Goal: Task Accomplishment & Management: Use online tool/utility

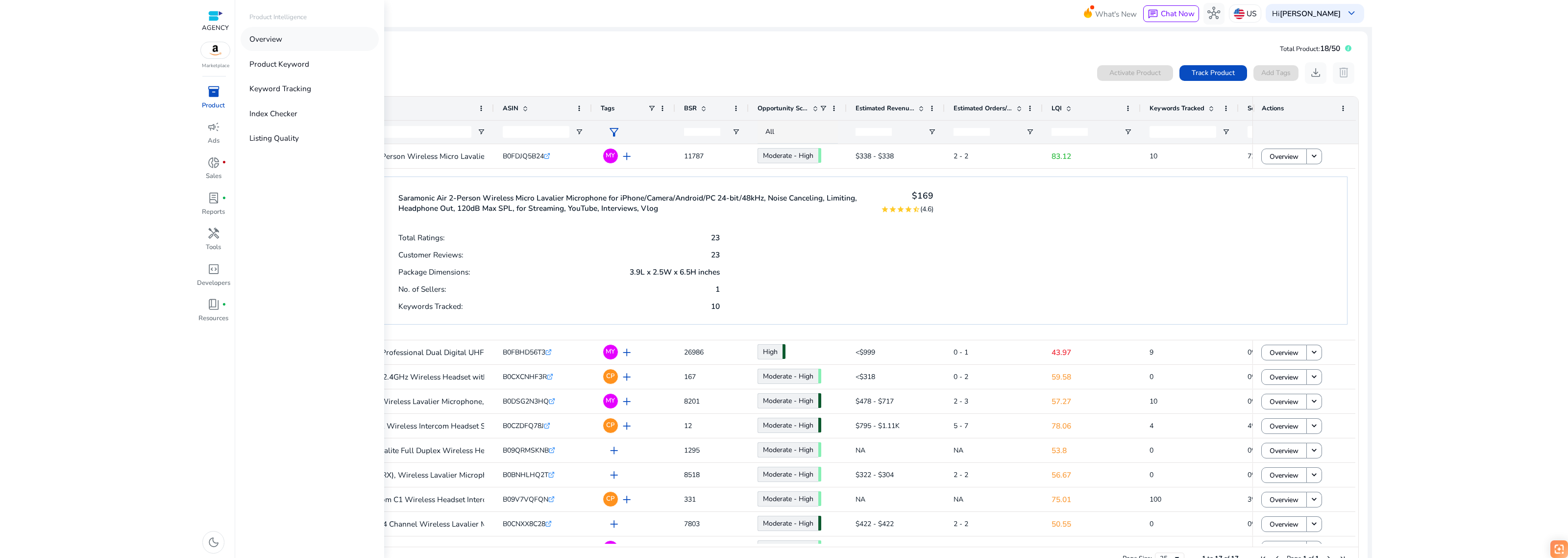
click at [267, 35] on p "Overview" at bounding box center [266, 39] width 33 height 12
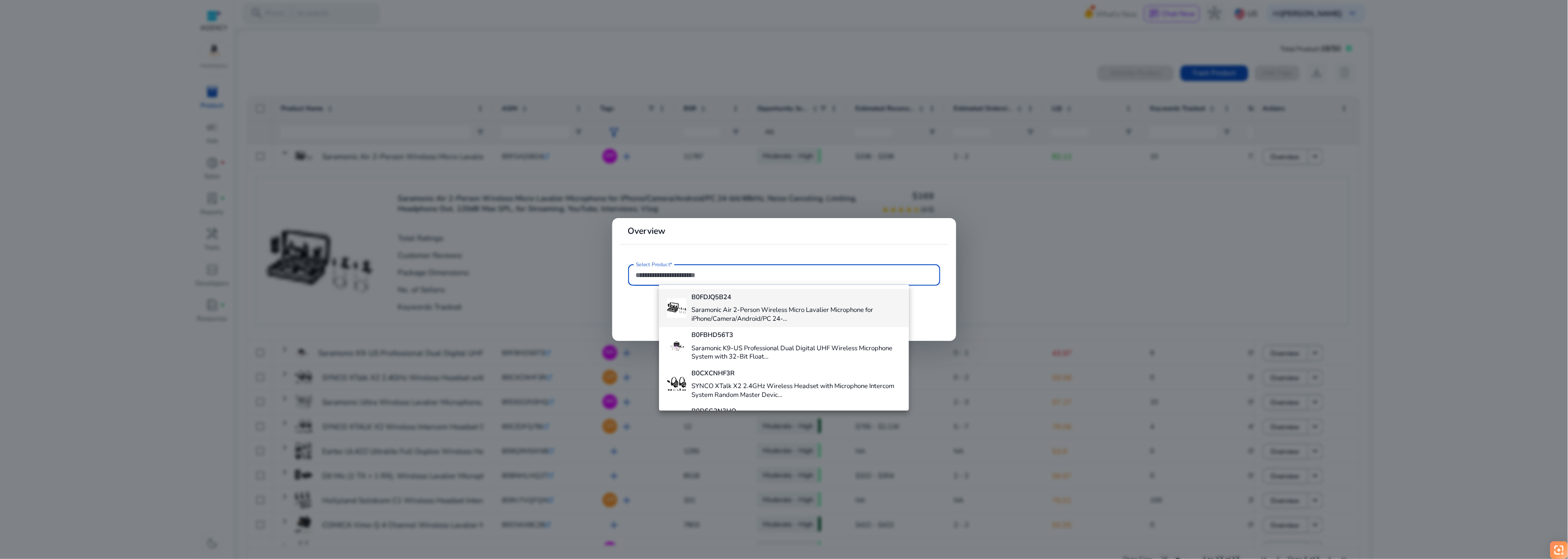
click at [747, 310] on h4 "Saramonic Air 2-Person Wireless Micro Lavalier Microphone for iPhone/Camera/And…" at bounding box center [796, 314] width 210 height 17
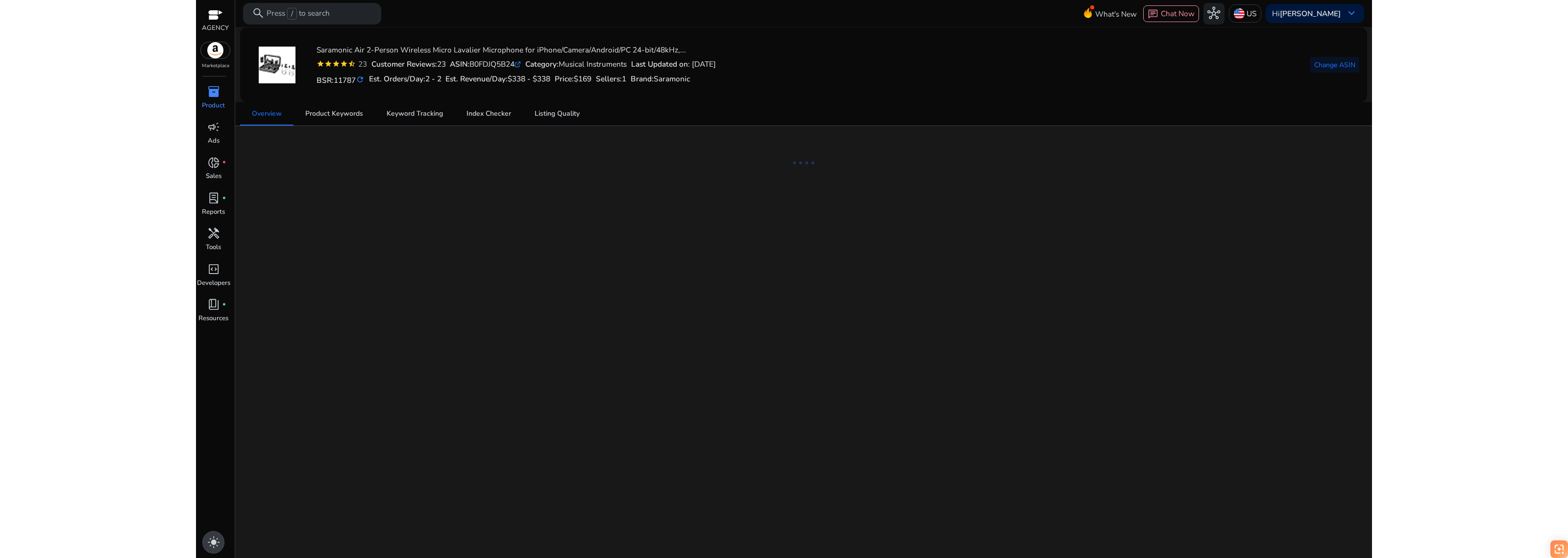
click at [220, 540] on div "light_mode" at bounding box center [213, 542] width 22 height 22
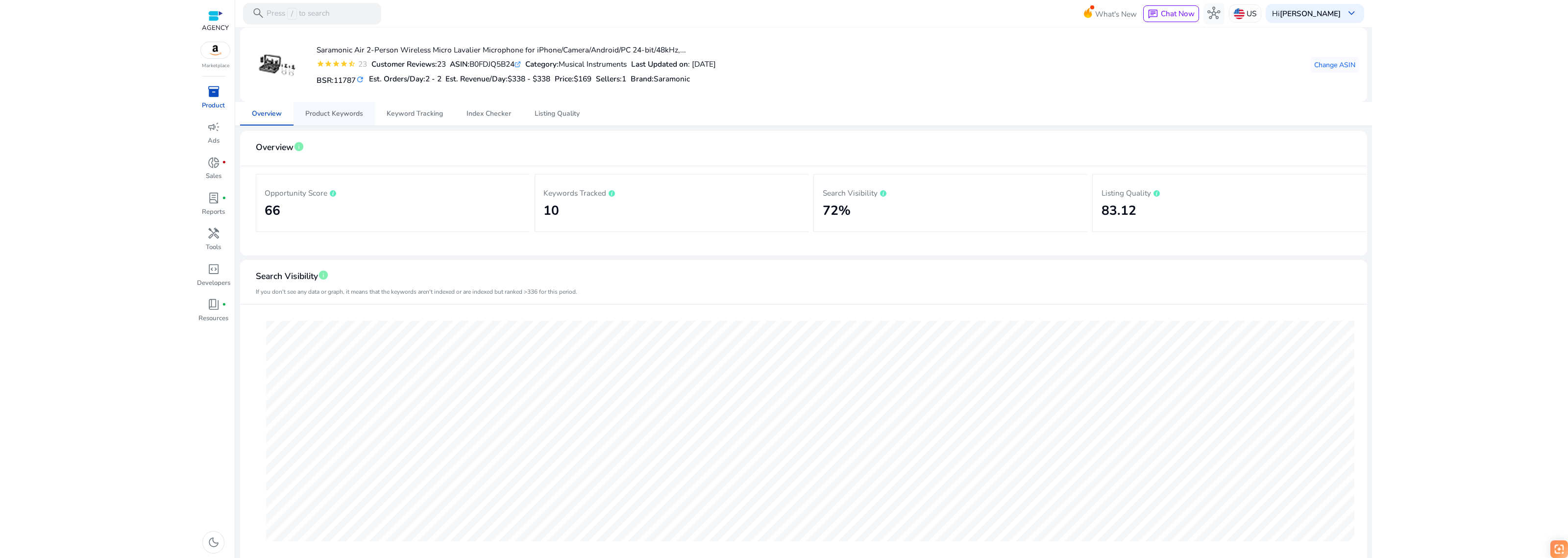
click at [326, 104] on span "Product Keywords" at bounding box center [333, 113] width 58 height 24
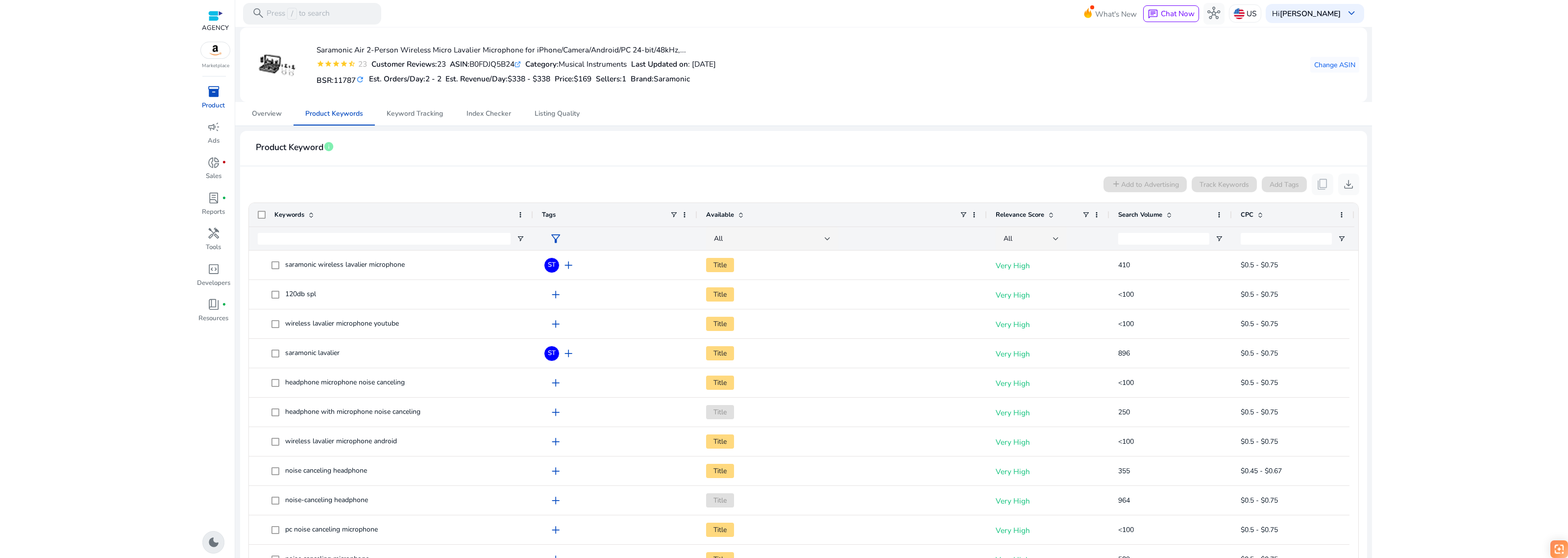
click at [852, 150] on mat-card-header "Product Keyword info" at bounding box center [804, 153] width 1111 height 27
click at [1483, 158] on html "We recommend switching to desktop view for the best experience. AGENCY Marketpl…" at bounding box center [784, 279] width 1568 height 558
click at [1247, 99] on mat-card "Saramonic Air 2-Person Wireless Micro Lavalier Microphone for iPhone/Camera/And…" at bounding box center [803, 64] width 1127 height 75
click at [209, 25] on p "AGENCY" at bounding box center [215, 28] width 27 height 9
click at [211, 56] on img at bounding box center [215, 50] width 29 height 16
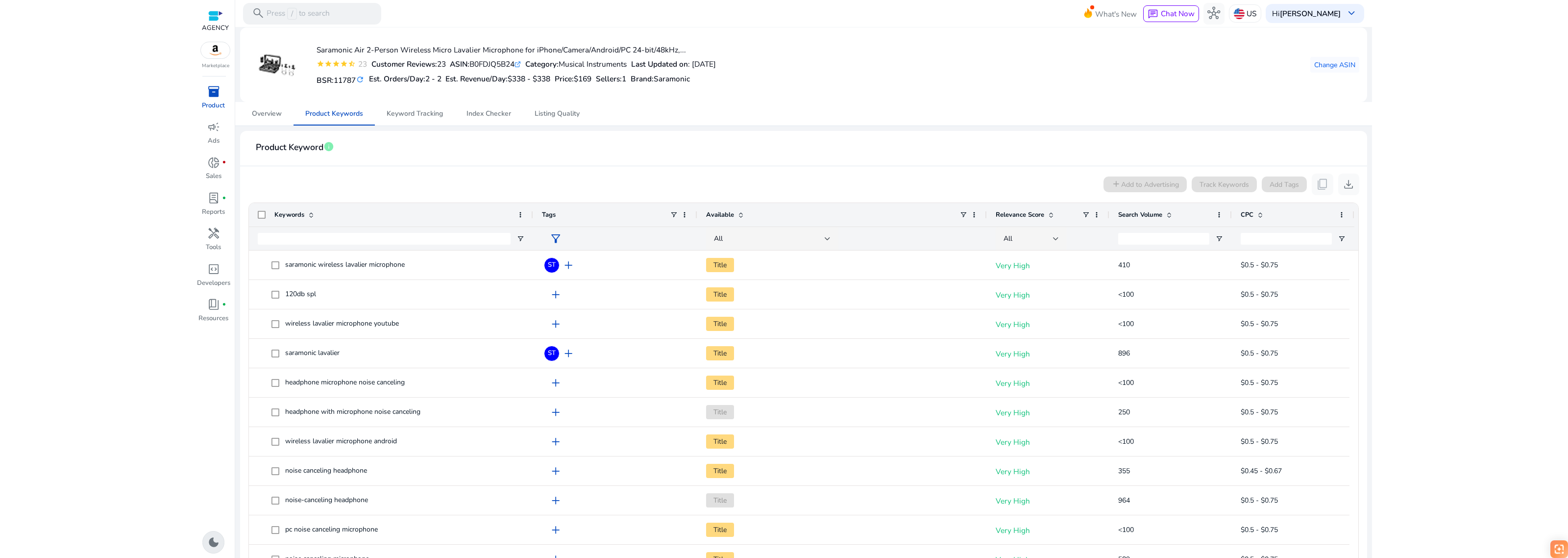
click at [211, 27] on p "AGENCY" at bounding box center [215, 28] width 27 height 9
drag, startPoint x: 217, startPoint y: 134, endPoint x: 217, endPoint y: 139, distance: 5.0
click at [217, 134] on span "campaign" at bounding box center [213, 127] width 13 height 13
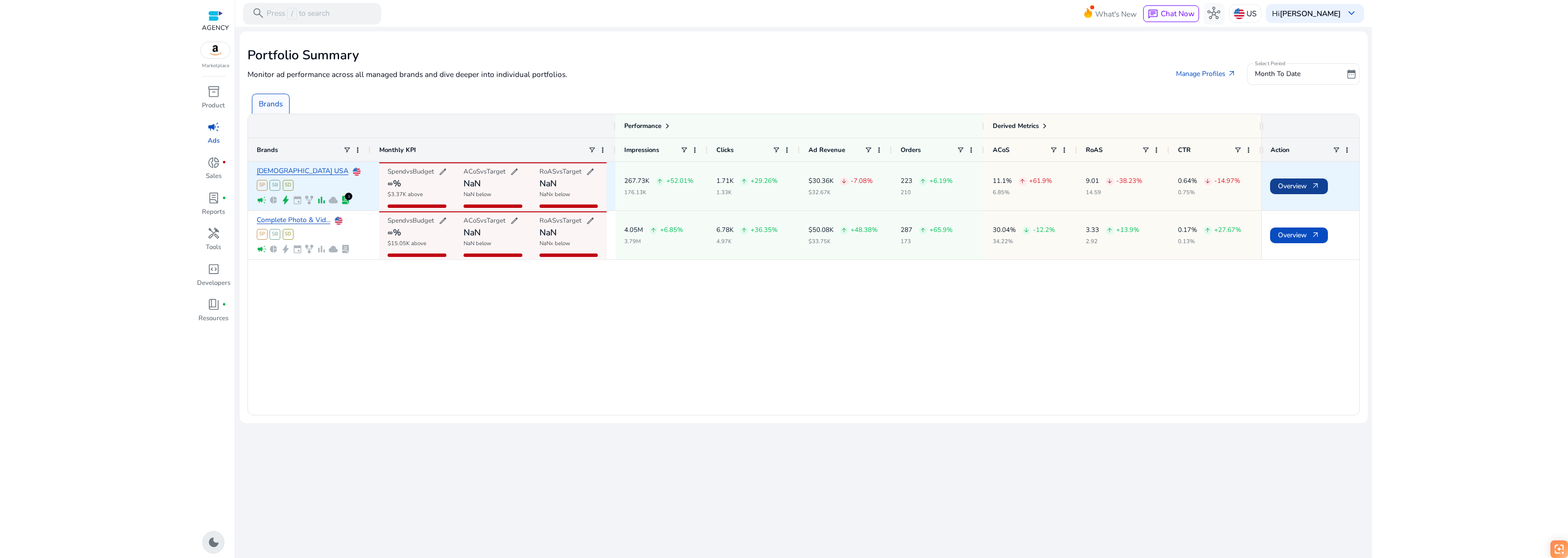
click at [1295, 177] on span "Overview arrow_outward" at bounding box center [1299, 186] width 42 height 20
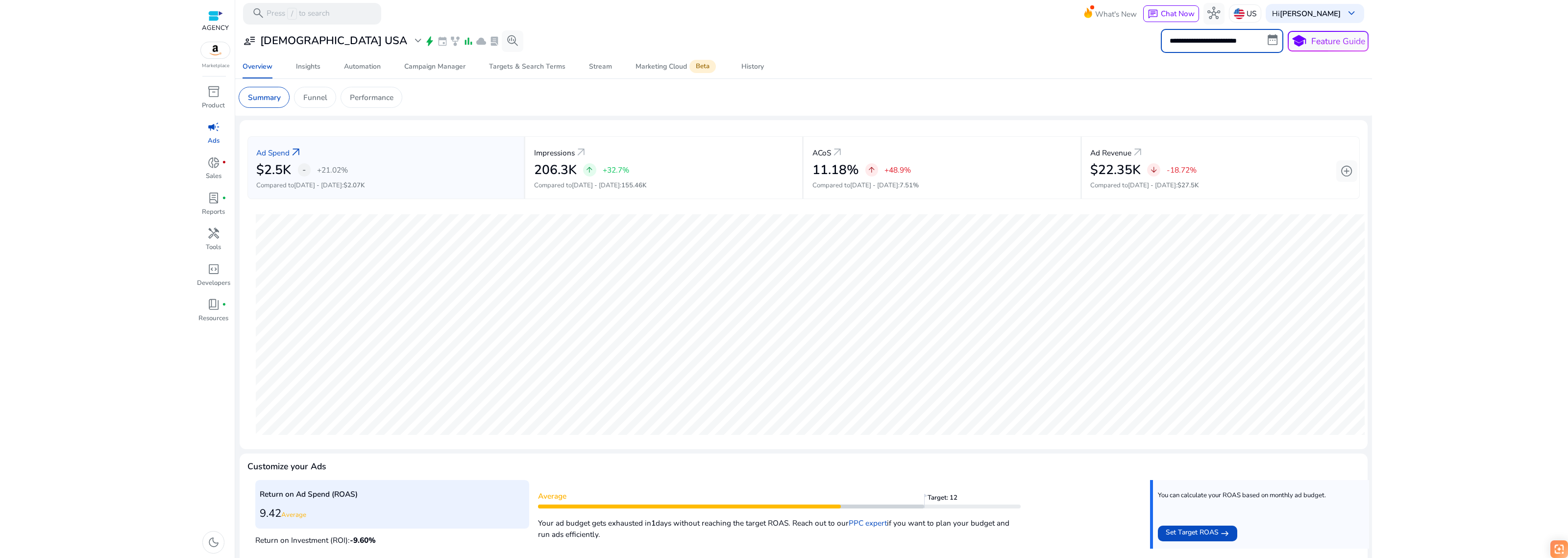
click at [1226, 43] on input "**********" at bounding box center [1222, 41] width 123 height 24
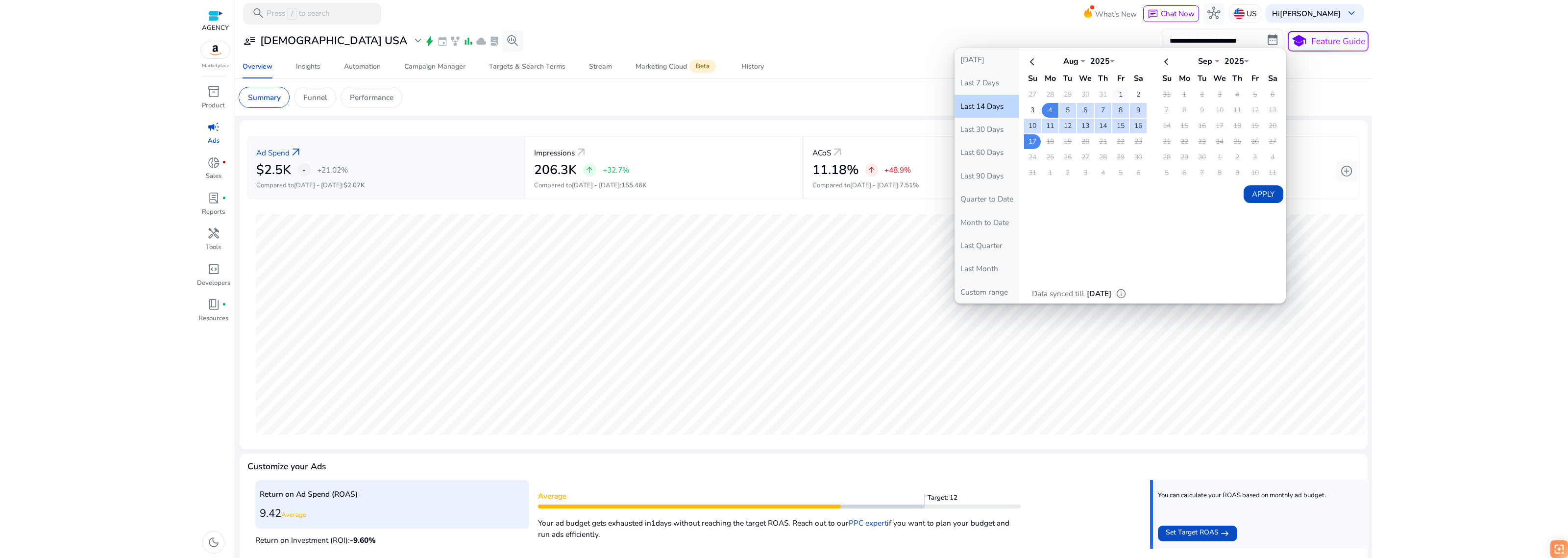
click at [1113, 91] on td "1" at bounding box center [1120, 95] width 17 height 15
click at [1033, 141] on td "17" at bounding box center [1032, 142] width 17 height 15
click at [1250, 188] on button "Apply" at bounding box center [1263, 194] width 40 height 18
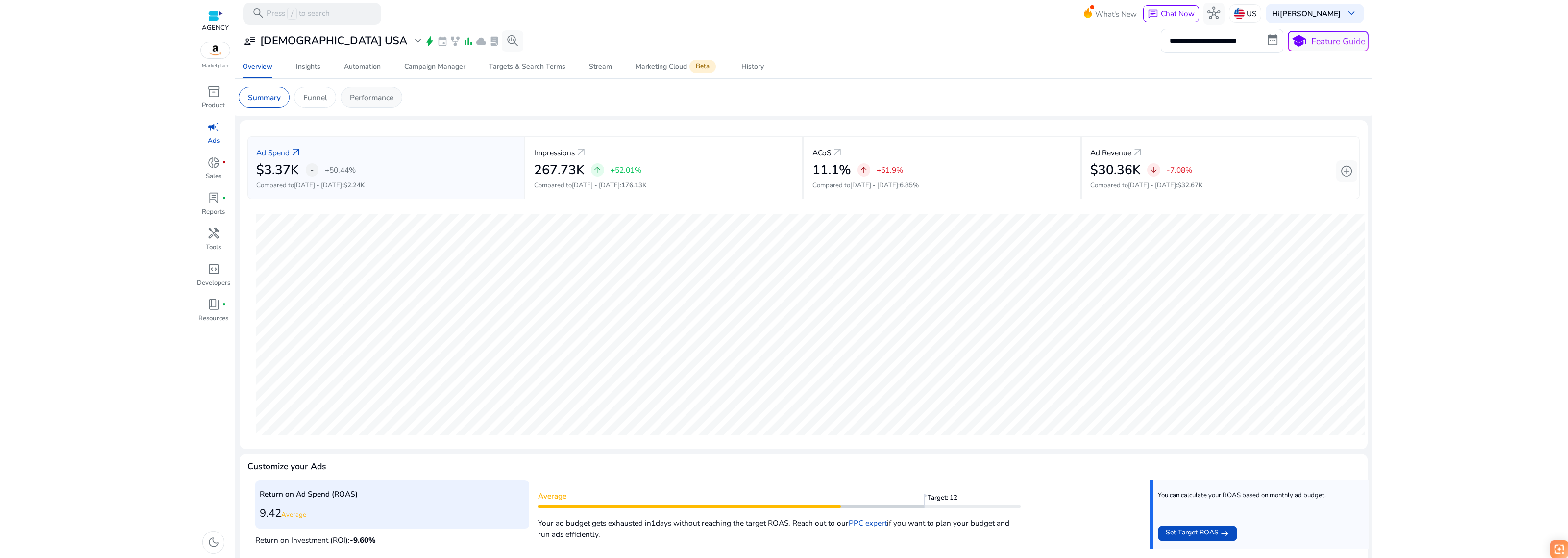
click at [356, 104] on div "Performance" at bounding box center [371, 97] width 62 height 21
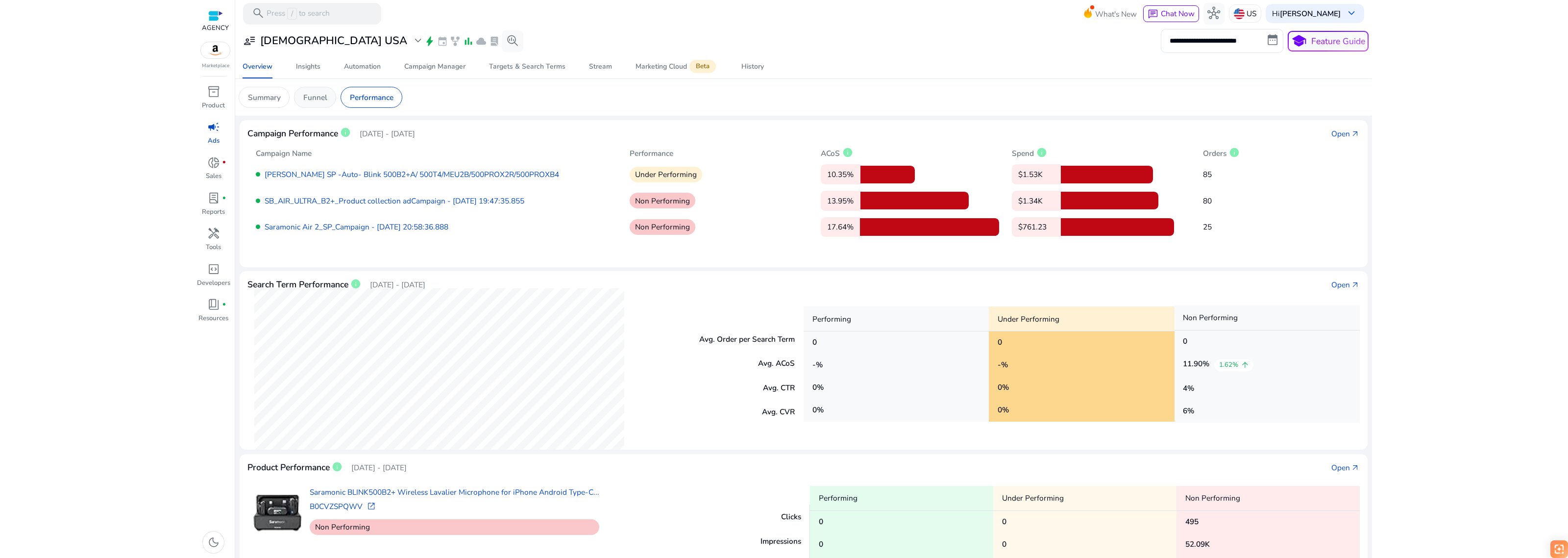
click at [315, 100] on p "Funnel" at bounding box center [315, 97] width 24 height 12
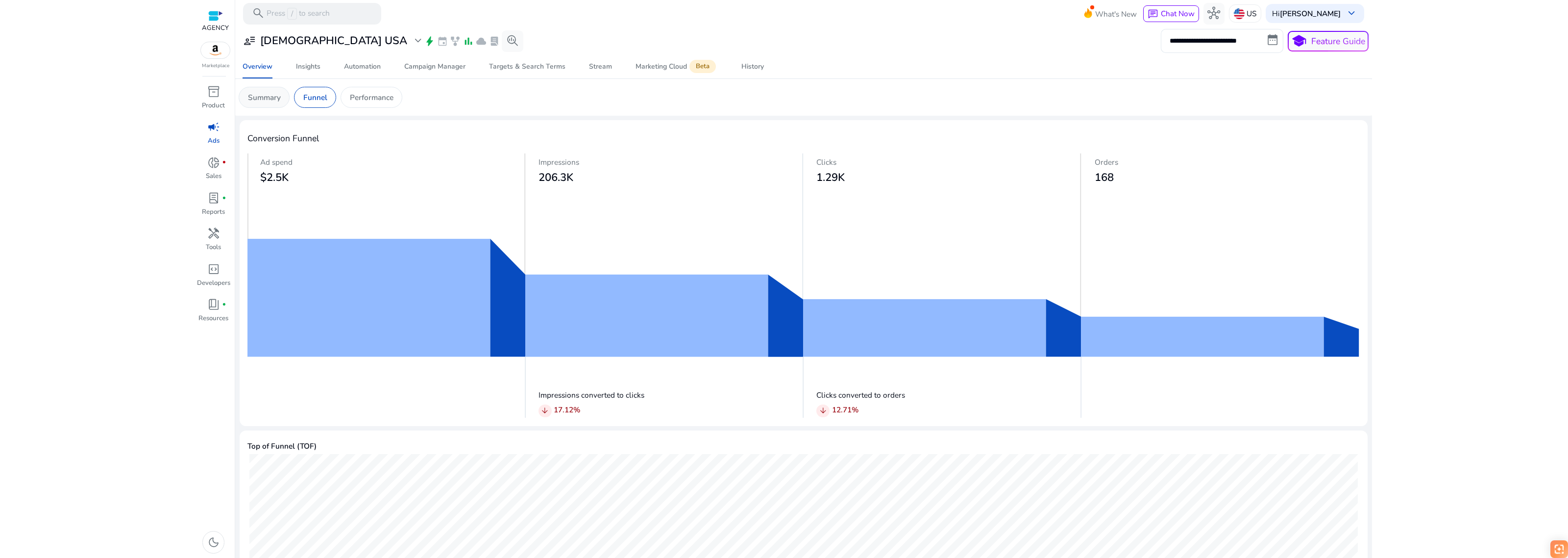
click at [275, 97] on p "Summary" at bounding box center [264, 97] width 33 height 12
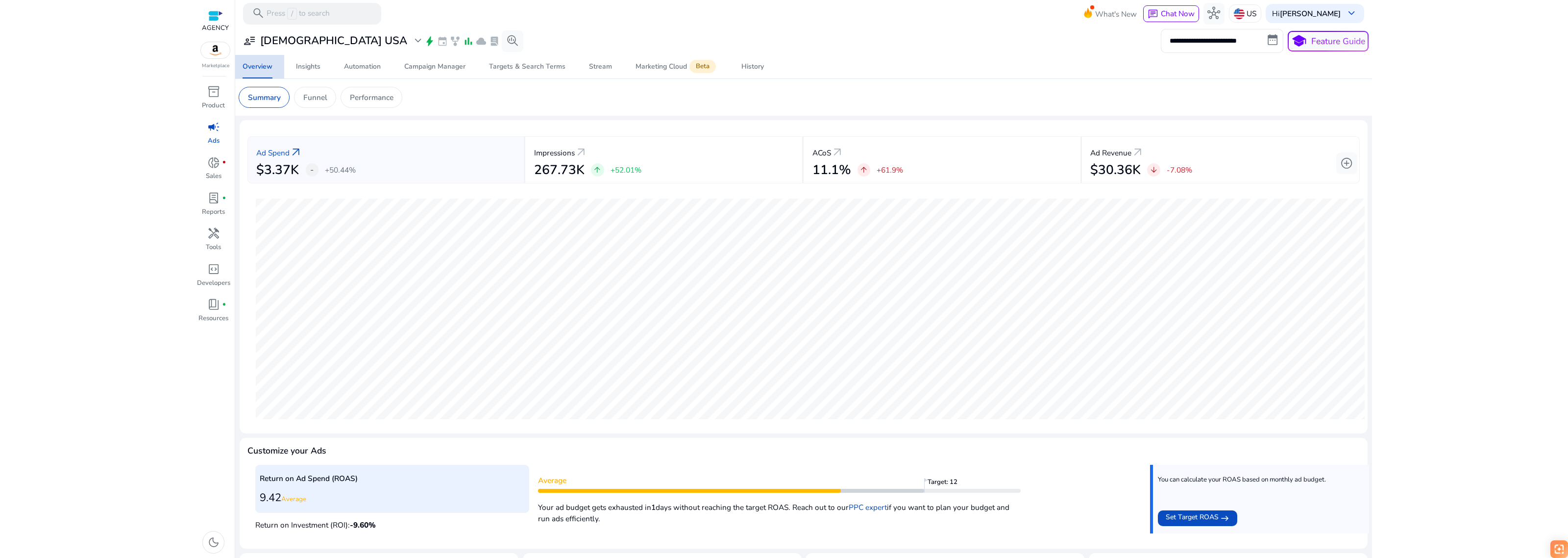
click at [268, 63] on div "Overview" at bounding box center [257, 66] width 30 height 7
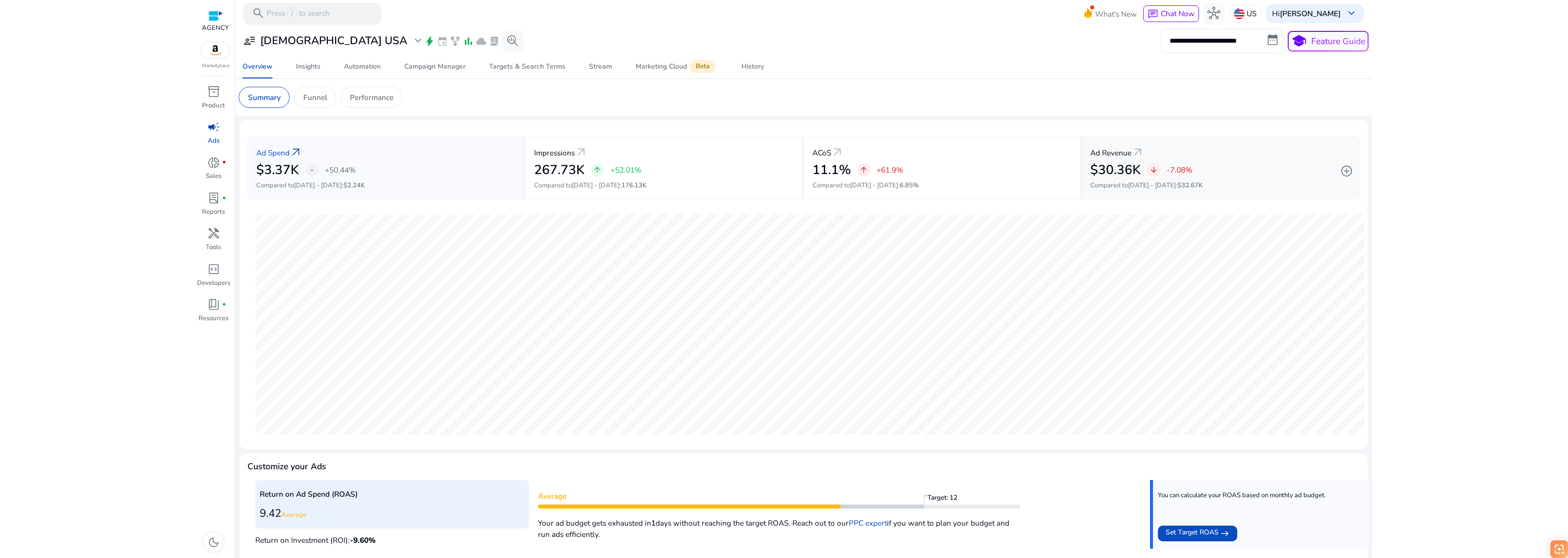
click at [1239, 176] on div "$30.36K arrow_downward -7.08%" at bounding box center [1220, 170] width 260 height 16
click at [289, 182] on p "Compared to [DATE] - [DATE] : $2.24K" at bounding box center [386, 186] width 259 height 9
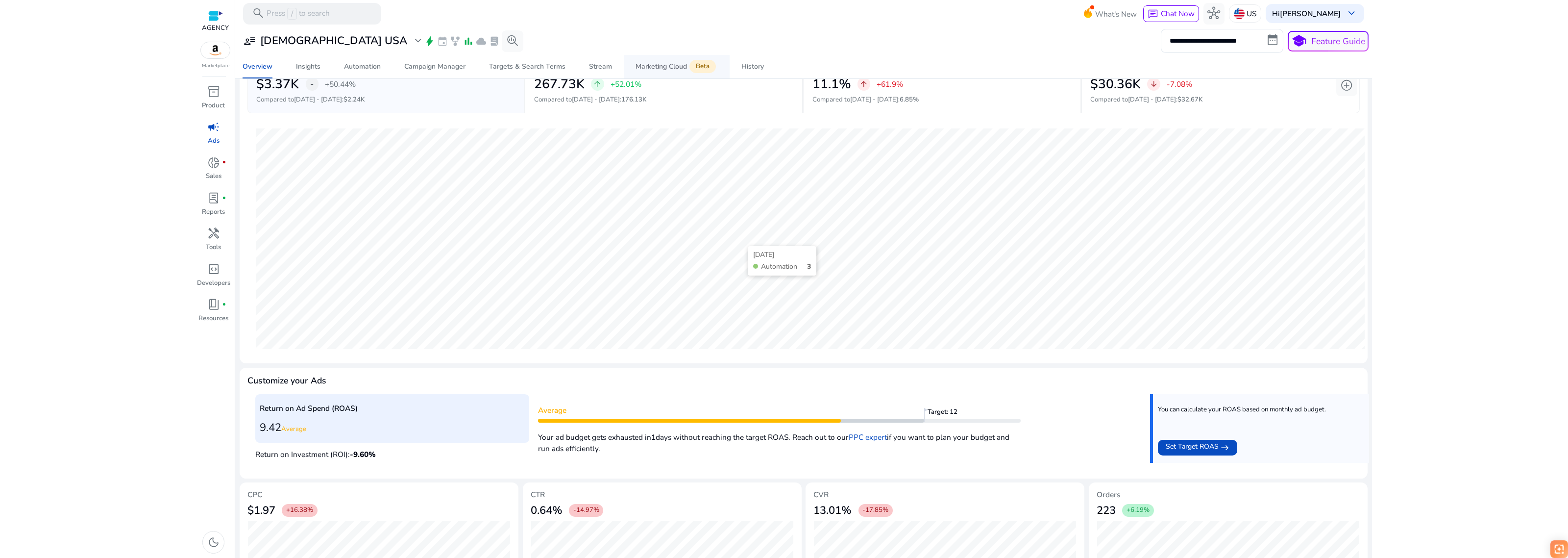
scroll to position [24, 0]
